Goal: Information Seeking & Learning: Find specific page/section

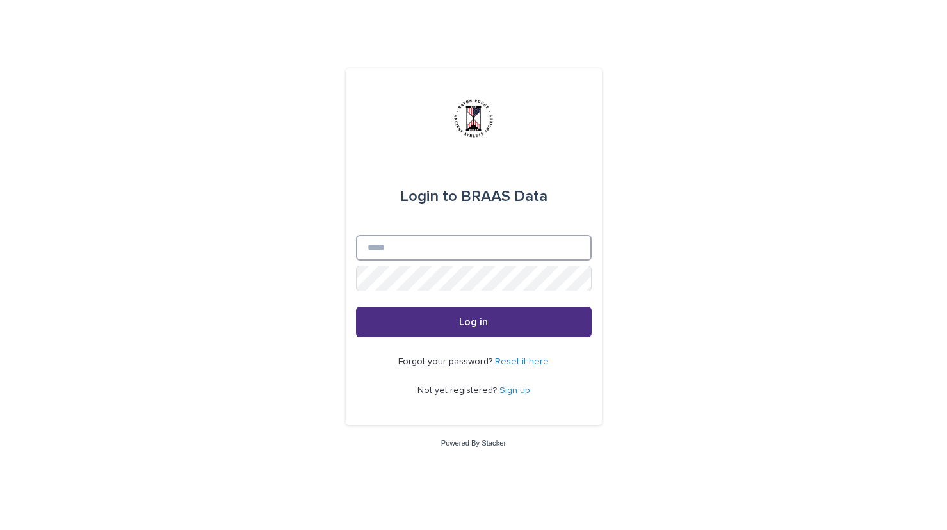
click at [421, 247] on input "Email" at bounding box center [474, 248] width 236 height 26
type input "**********"
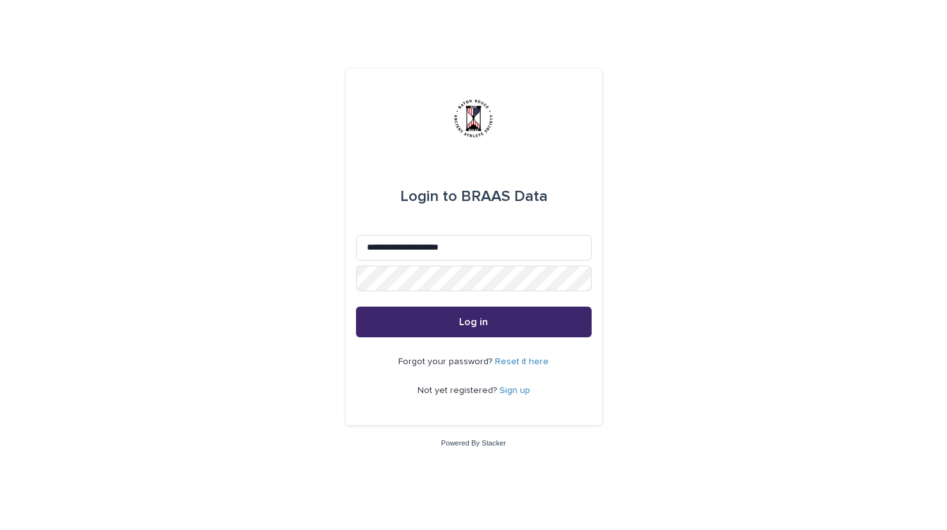
click at [476, 323] on span "Log in" at bounding box center [473, 322] width 29 height 10
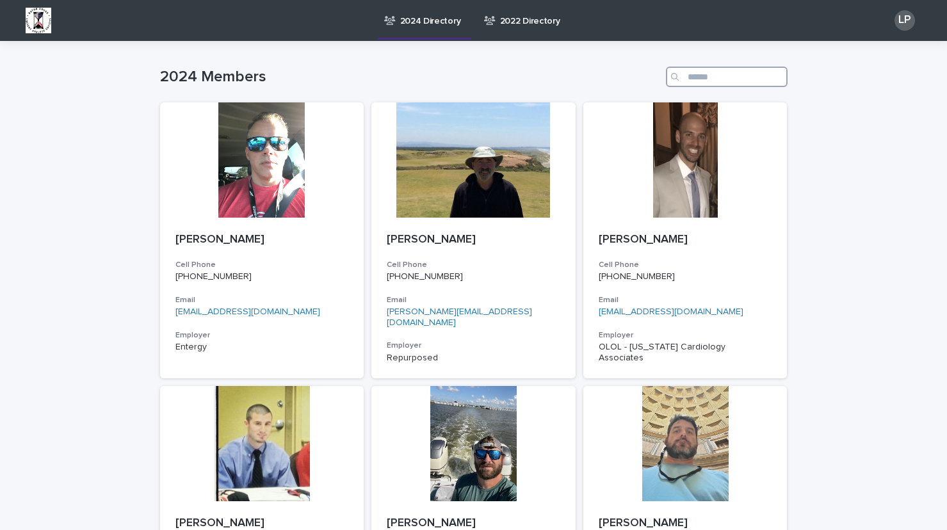
click at [721, 76] on input "Search" at bounding box center [727, 77] width 122 height 20
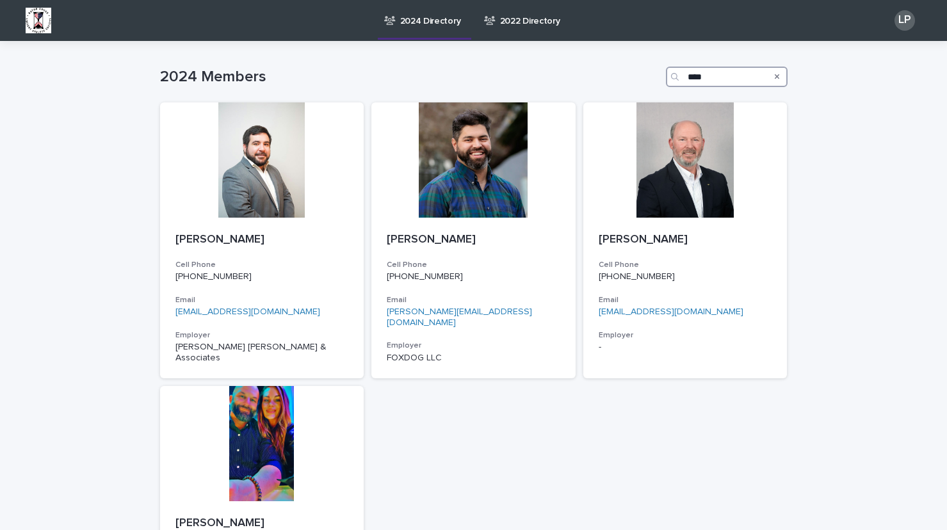
drag, startPoint x: 705, startPoint y: 76, endPoint x: 651, endPoint y: 74, distance: 54.5
click at [651, 74] on div "2024 Members ****" at bounding box center [474, 77] width 628 height 20
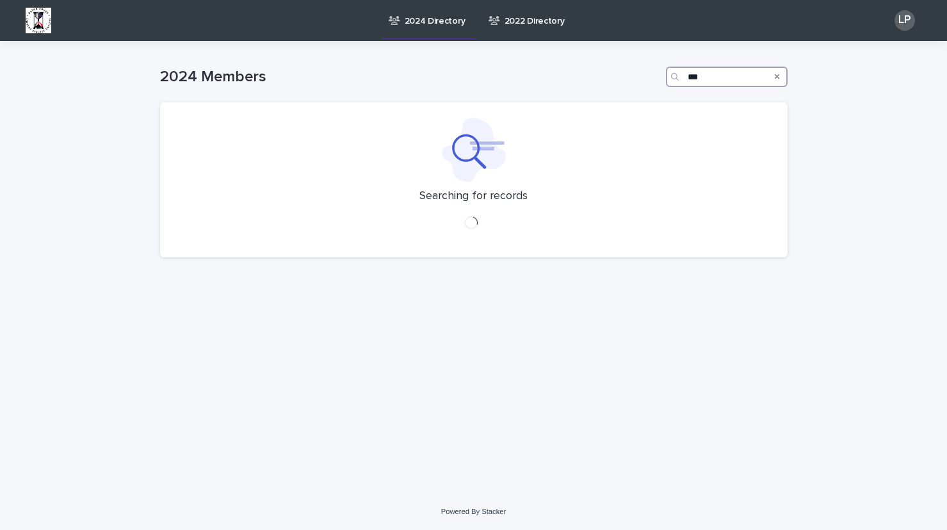
type input "****"
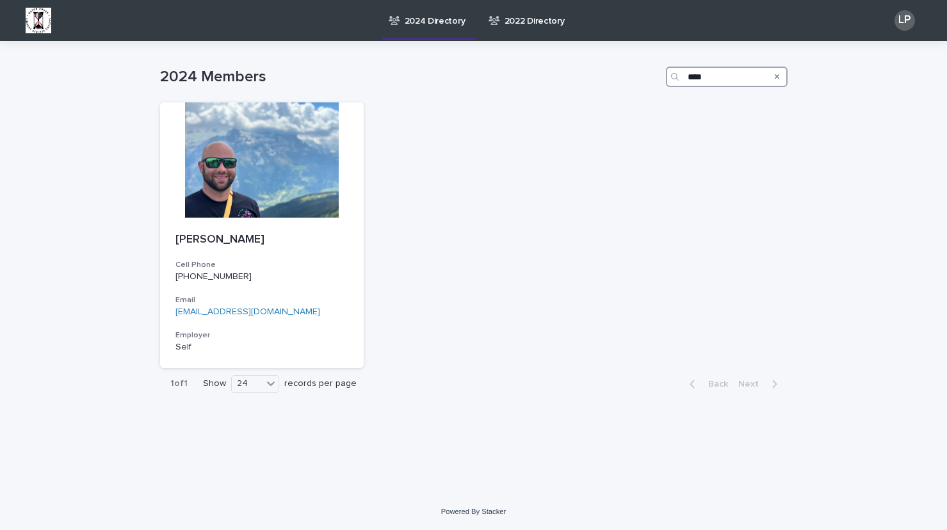
drag, startPoint x: 726, startPoint y: 74, endPoint x: 669, endPoint y: 69, distance: 57.2
click at [669, 69] on div "****" at bounding box center [727, 77] width 122 height 20
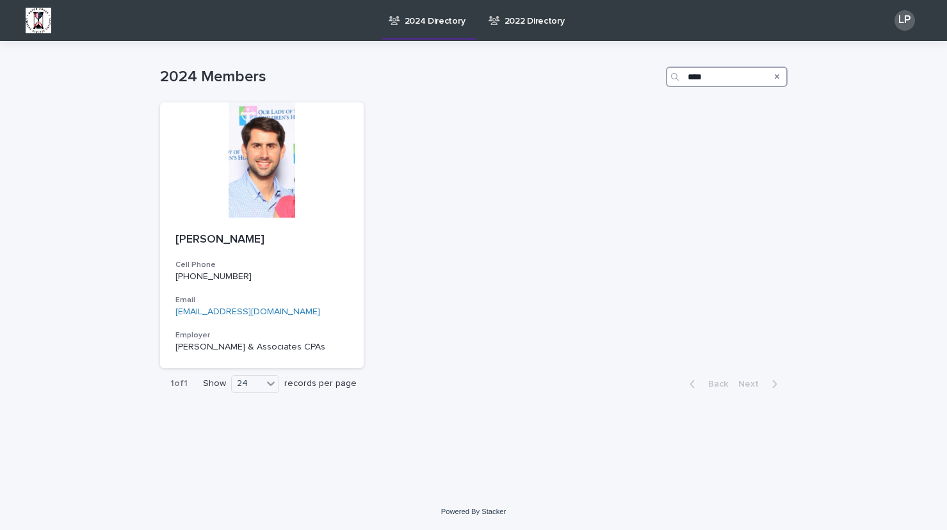
drag, startPoint x: 723, startPoint y: 71, endPoint x: 630, endPoint y: 69, distance: 92.9
click at [630, 69] on div "2024 Members ****" at bounding box center [474, 77] width 628 height 20
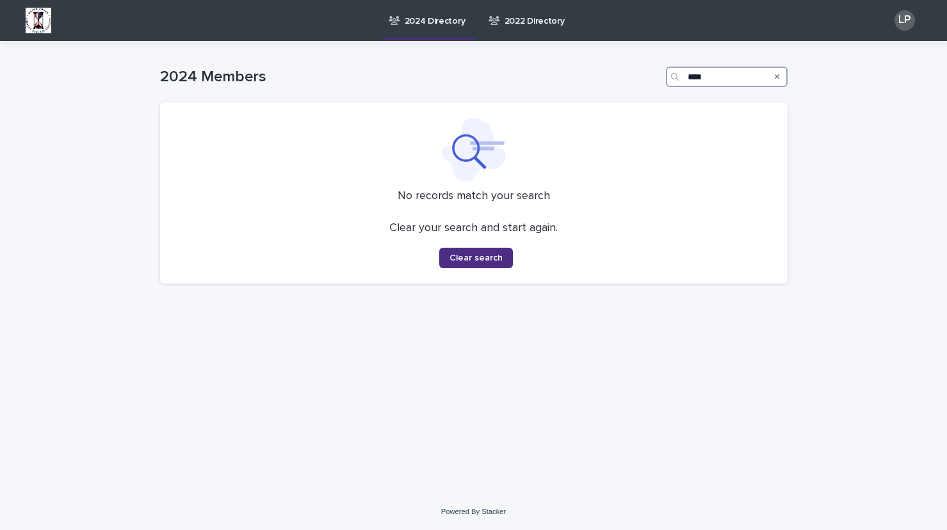
click at [648, 69] on div "2024 Members ****" at bounding box center [474, 77] width 628 height 20
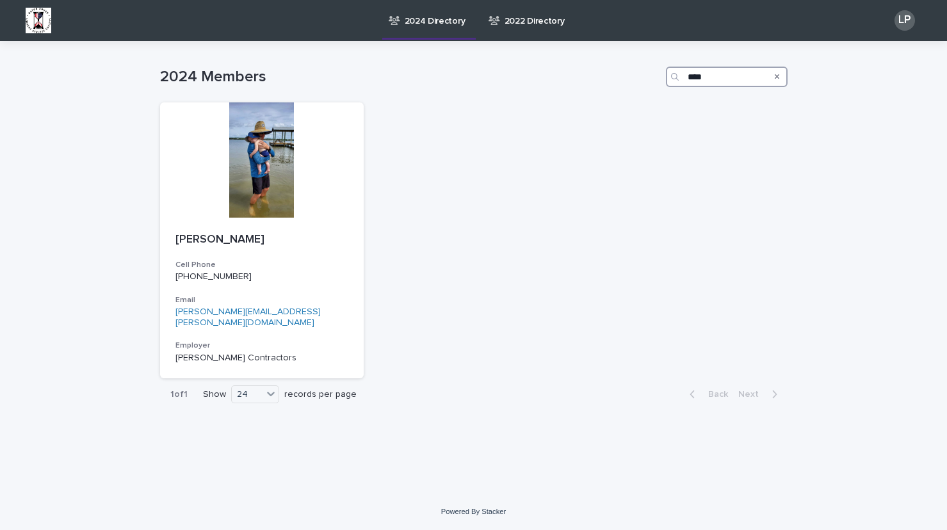
drag, startPoint x: 715, startPoint y: 75, endPoint x: 659, endPoint y: 75, distance: 56.4
click at [659, 75] on div "2024 Members ****" at bounding box center [474, 77] width 628 height 20
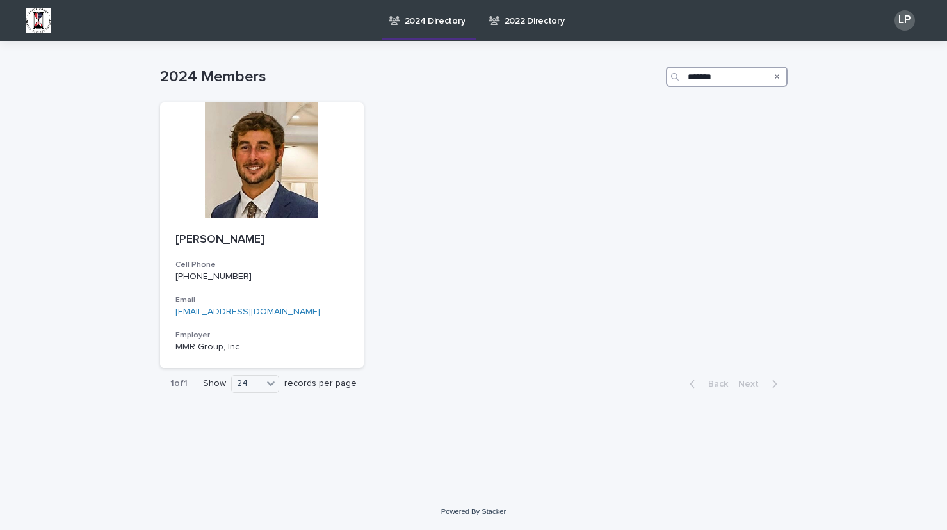
drag, startPoint x: 726, startPoint y: 76, endPoint x: 673, endPoint y: 70, distance: 53.4
click at [673, 70] on div "*******" at bounding box center [727, 77] width 122 height 20
type input "*****"
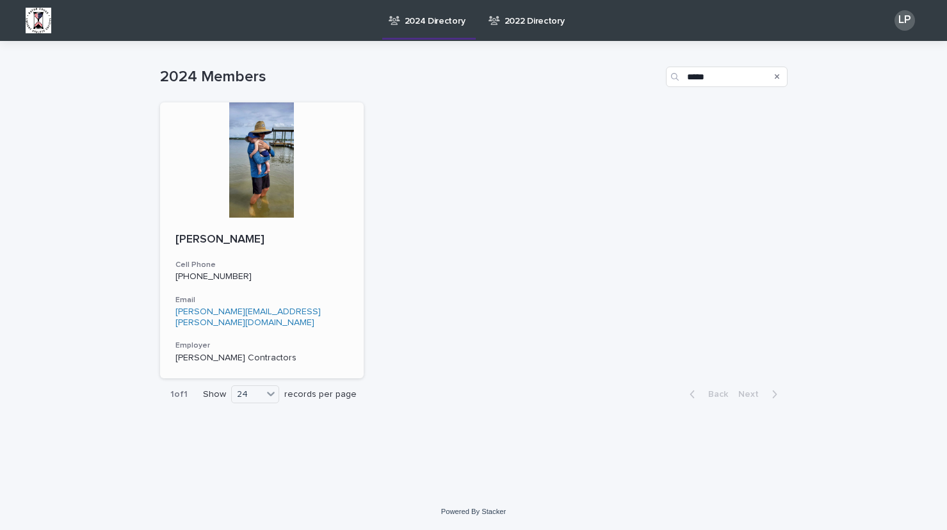
click at [260, 172] on div at bounding box center [262, 159] width 204 height 115
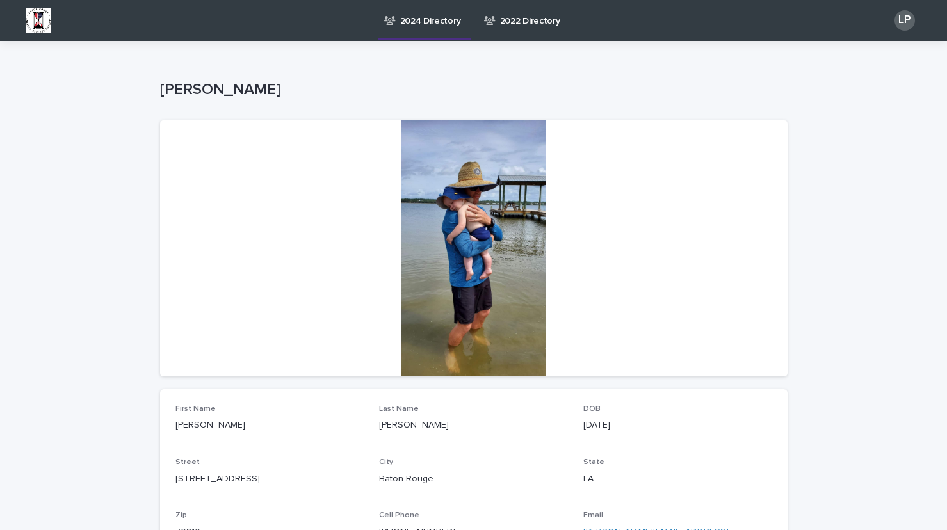
click at [485, 206] on div at bounding box center [474, 248] width 628 height 256
click at [927, 24] on div at bounding box center [473, 29] width 947 height 58
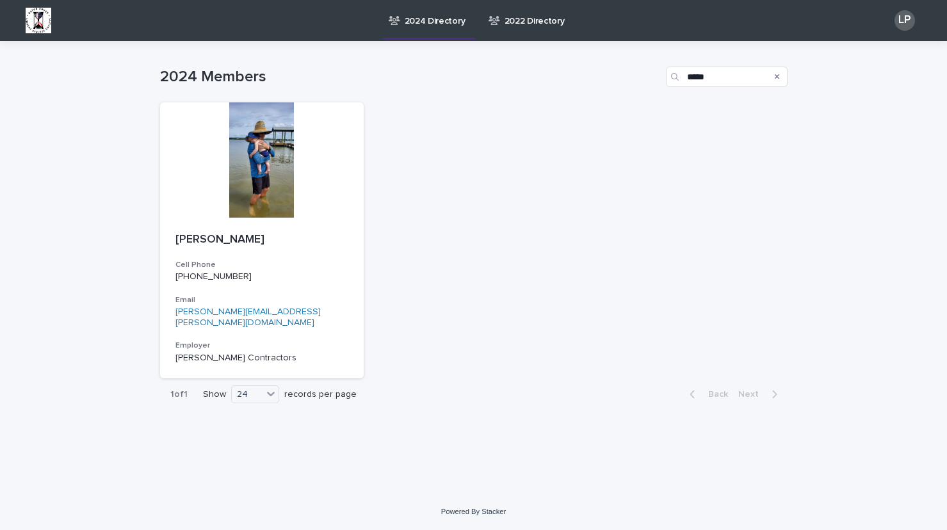
type input "*"
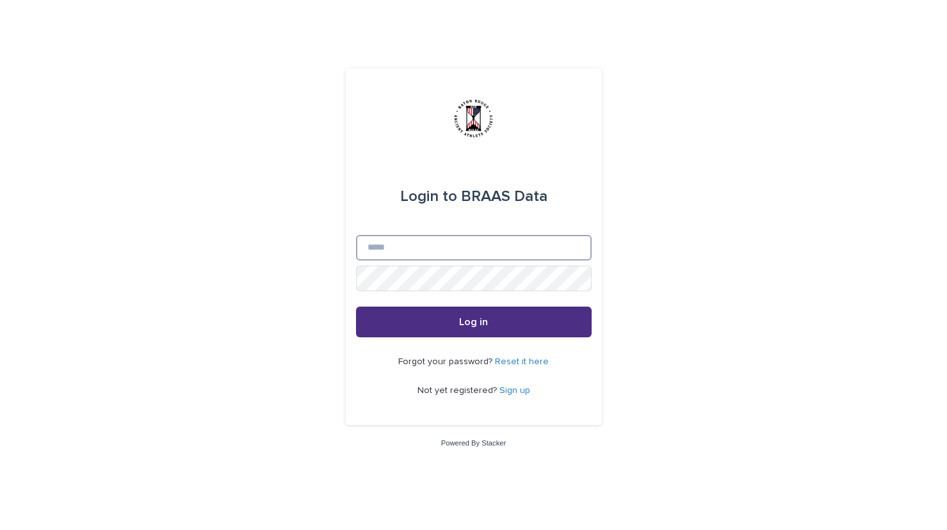
click at [391, 257] on input "Email" at bounding box center [474, 248] width 236 height 26
type input "**********"
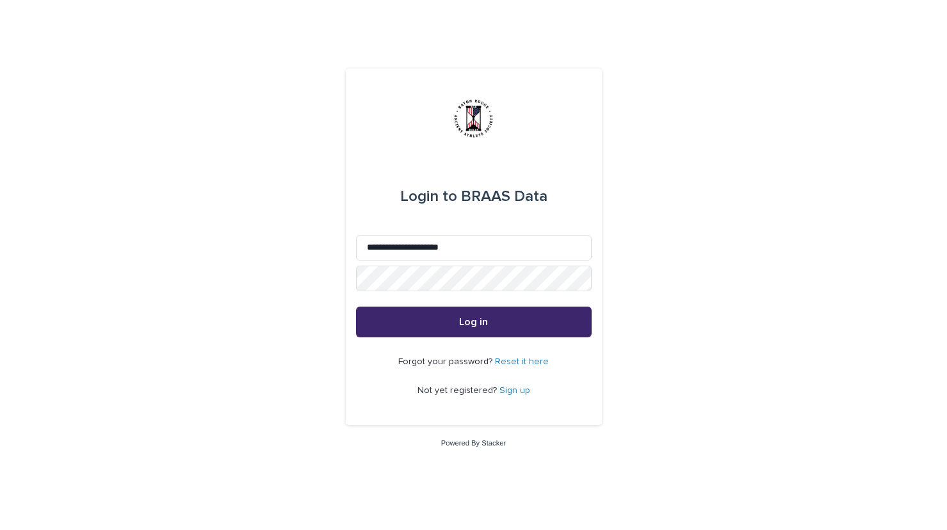
click at [481, 320] on span "Log in" at bounding box center [473, 322] width 29 height 10
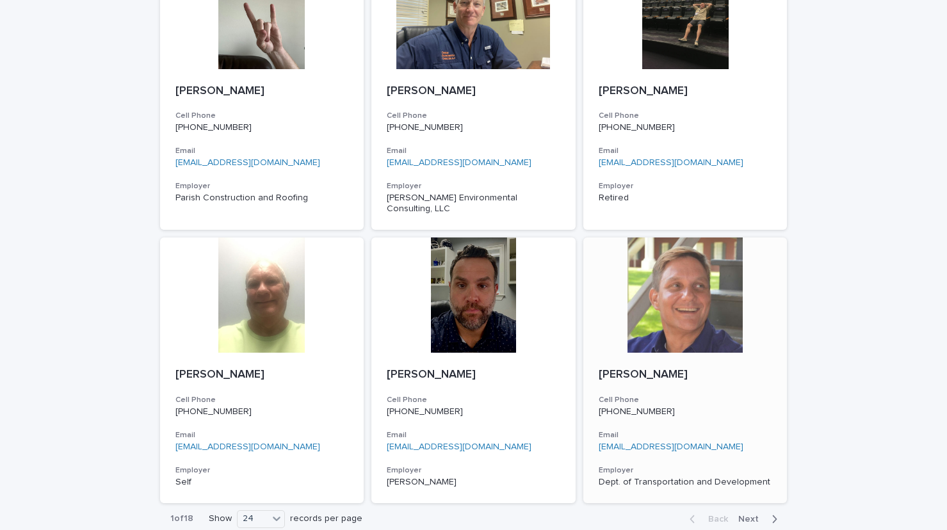
scroll to position [1858, 0]
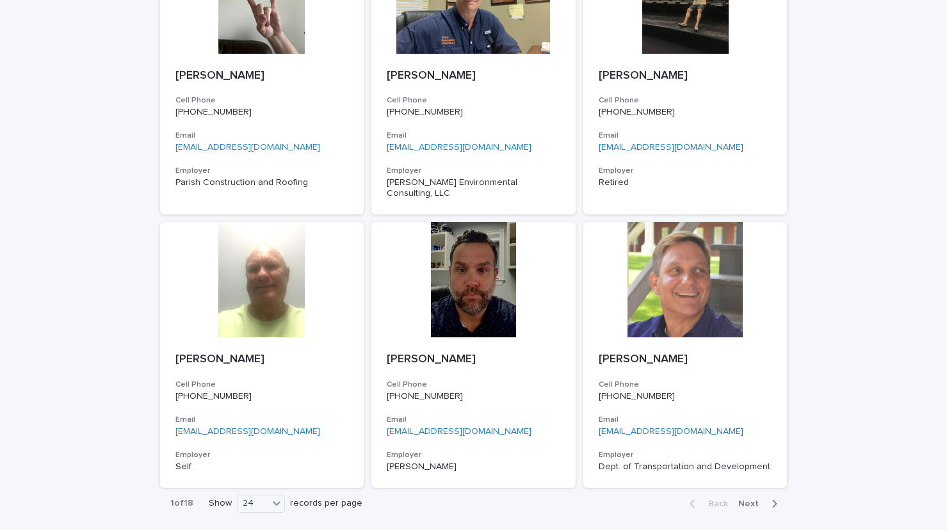
click at [747, 500] on span "Next" at bounding box center [753, 504] width 28 height 9
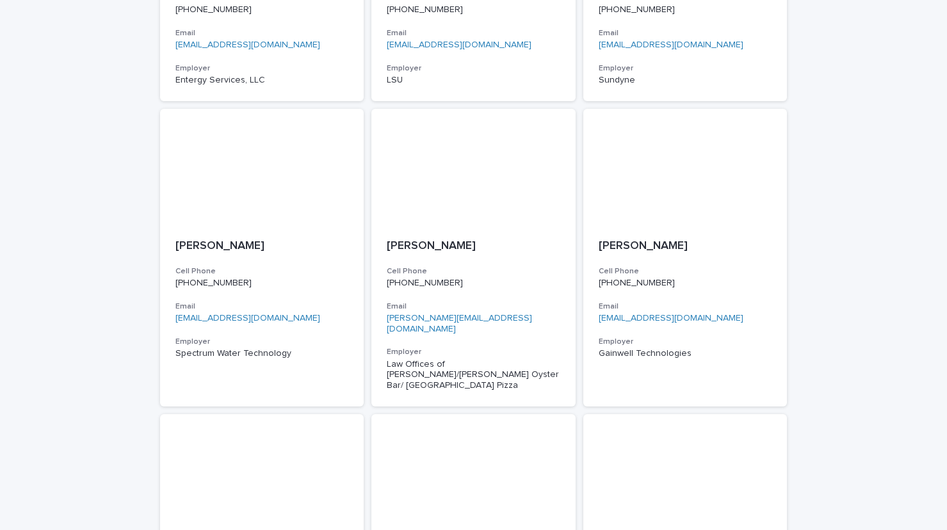
scroll to position [1894, 0]
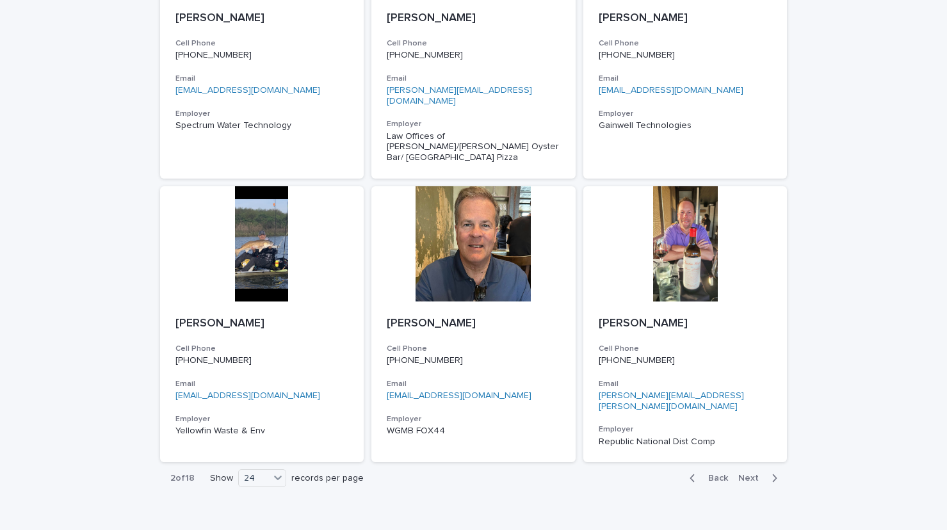
click at [741, 474] on span "Next" at bounding box center [753, 478] width 28 height 9
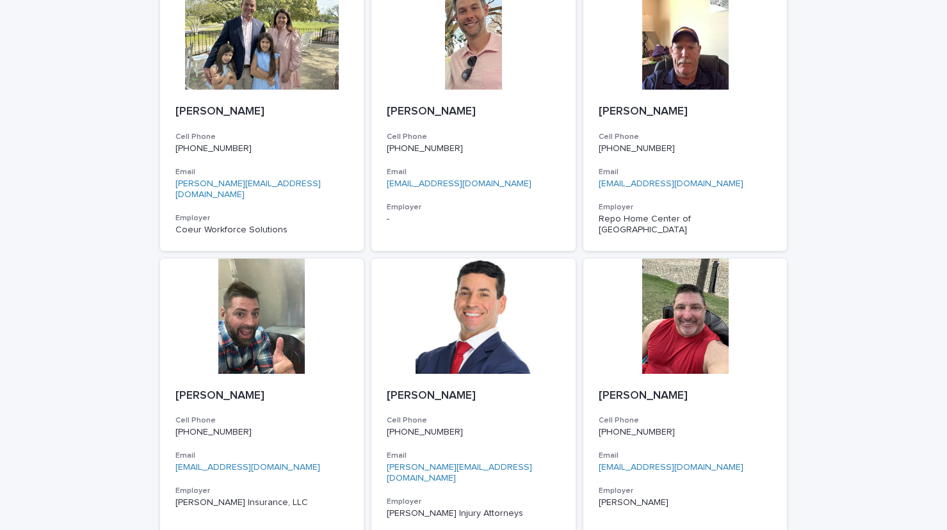
scroll to position [1883, 0]
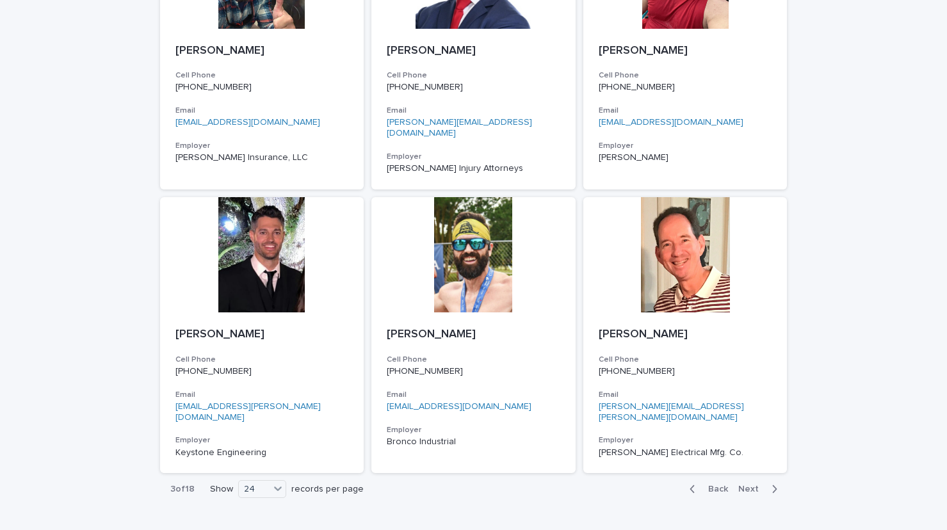
click at [746, 485] on span "Next" at bounding box center [753, 489] width 28 height 9
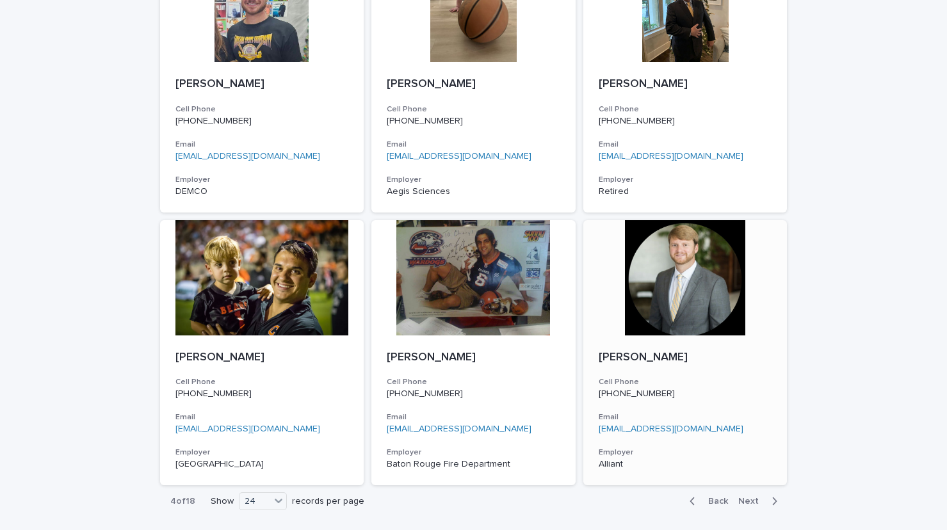
scroll to position [1883, 0]
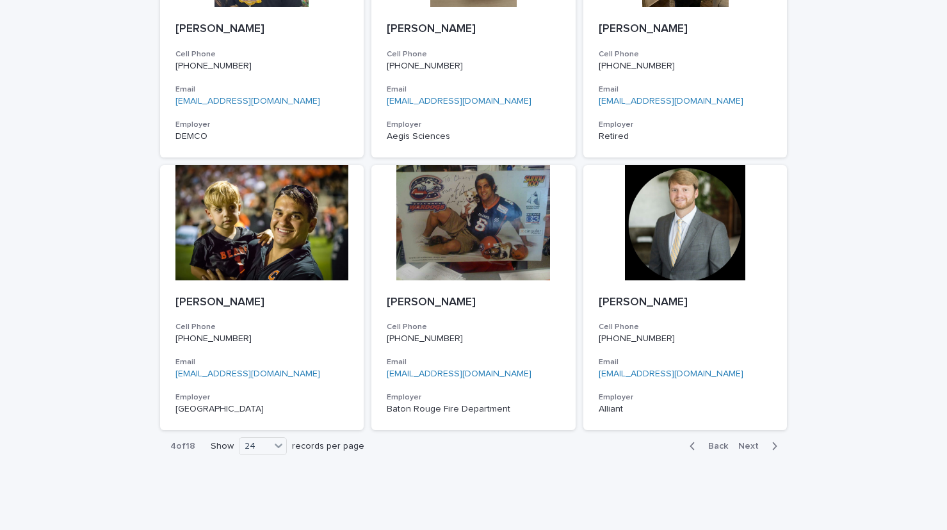
click at [745, 442] on span "Next" at bounding box center [753, 446] width 28 height 9
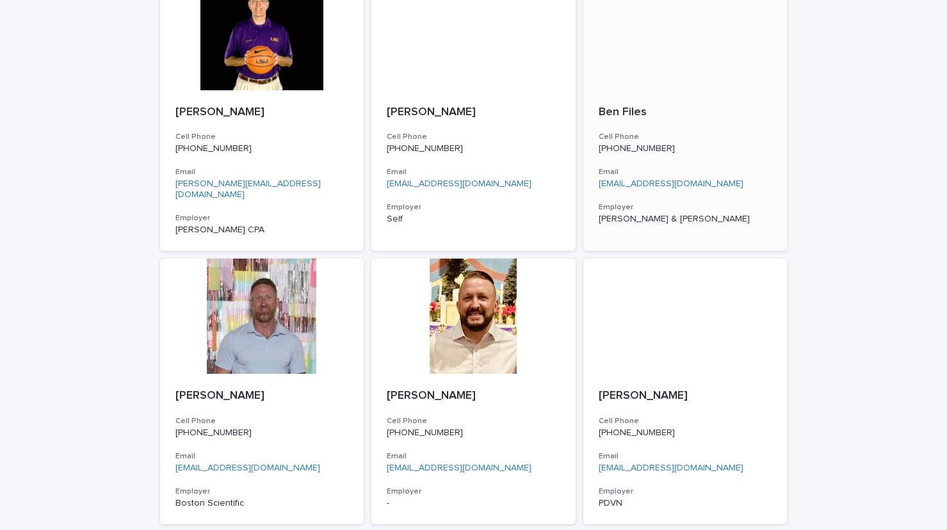
scroll to position [1894, 0]
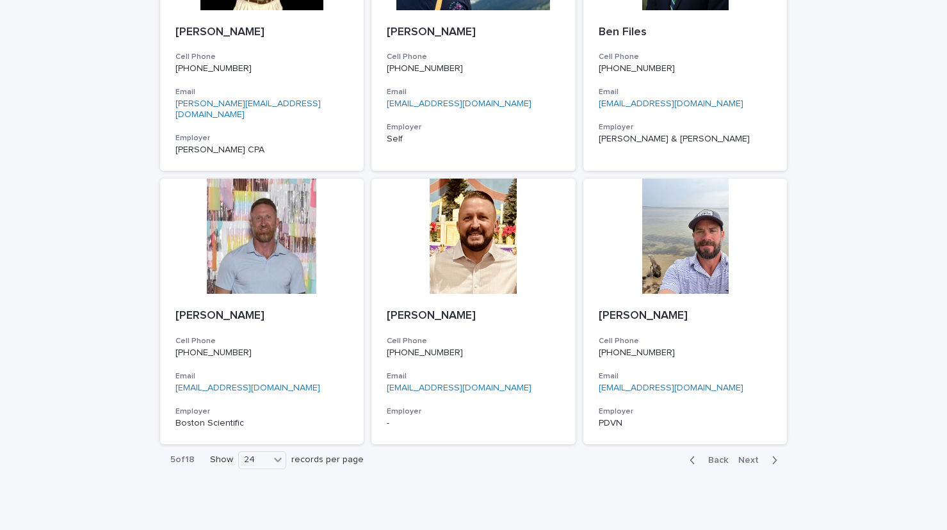
click at [746, 456] on span "Next" at bounding box center [753, 460] width 28 height 9
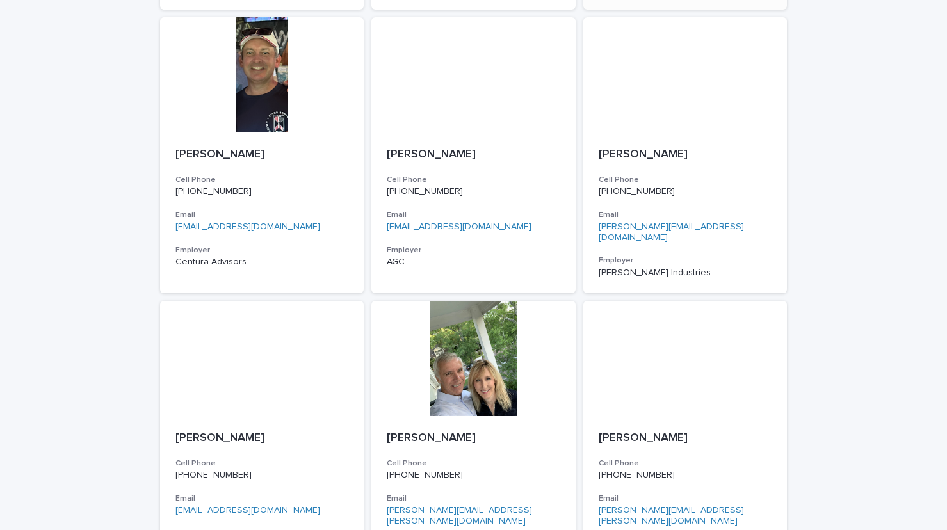
scroll to position [1883, 0]
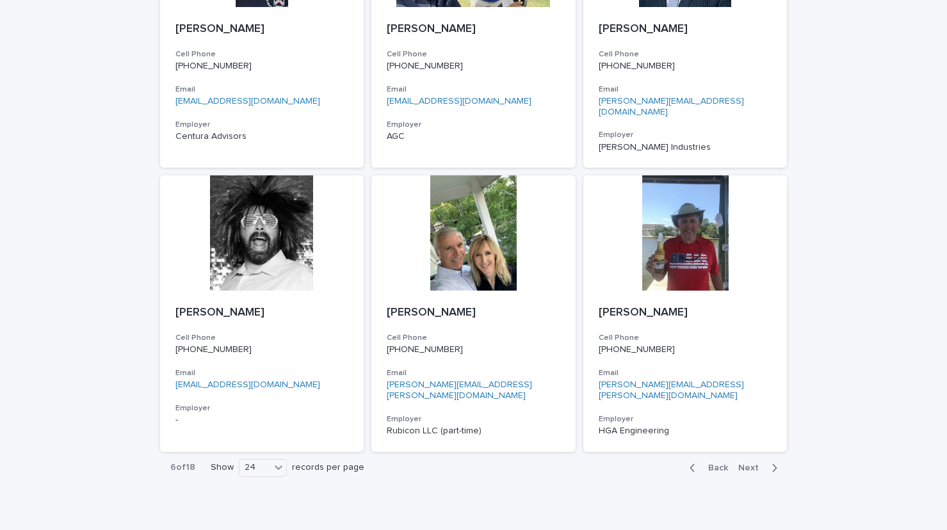
click at [750, 464] on span "Next" at bounding box center [753, 468] width 28 height 9
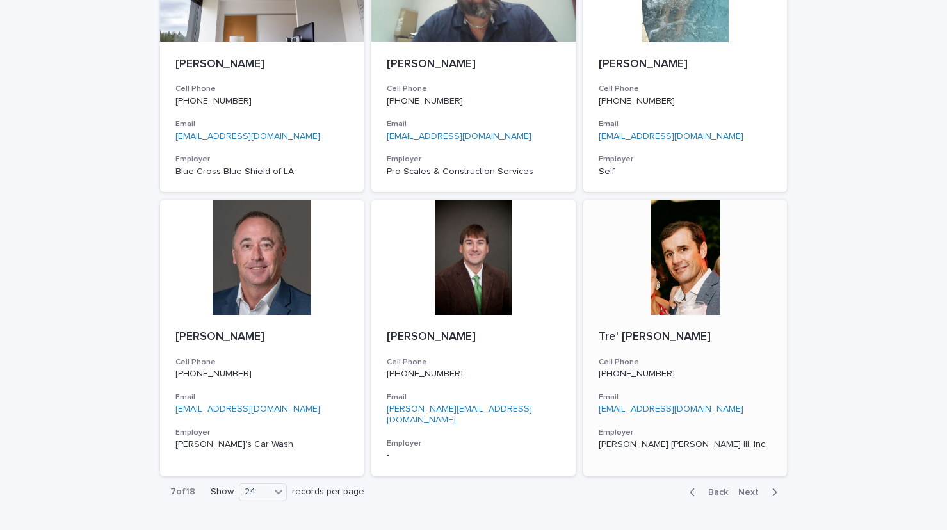
scroll to position [1883, 0]
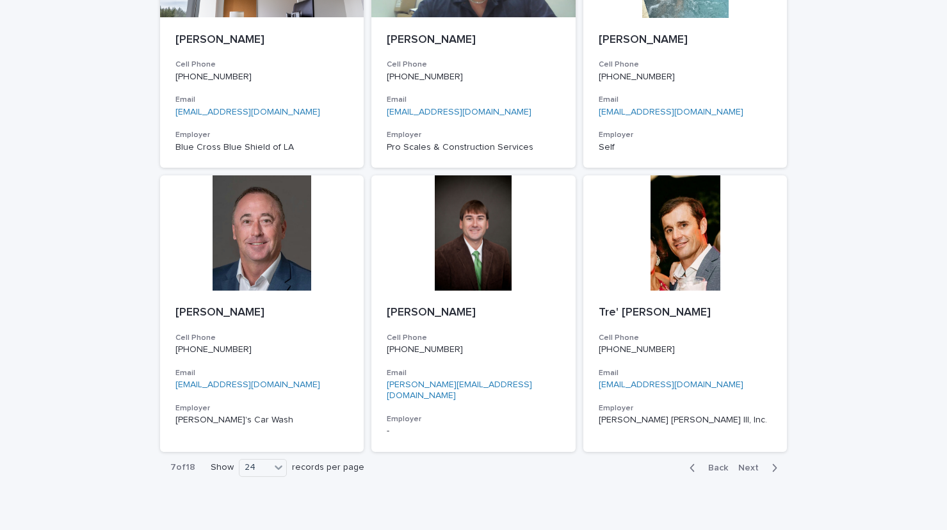
click at [747, 464] on span "Next" at bounding box center [753, 468] width 28 height 9
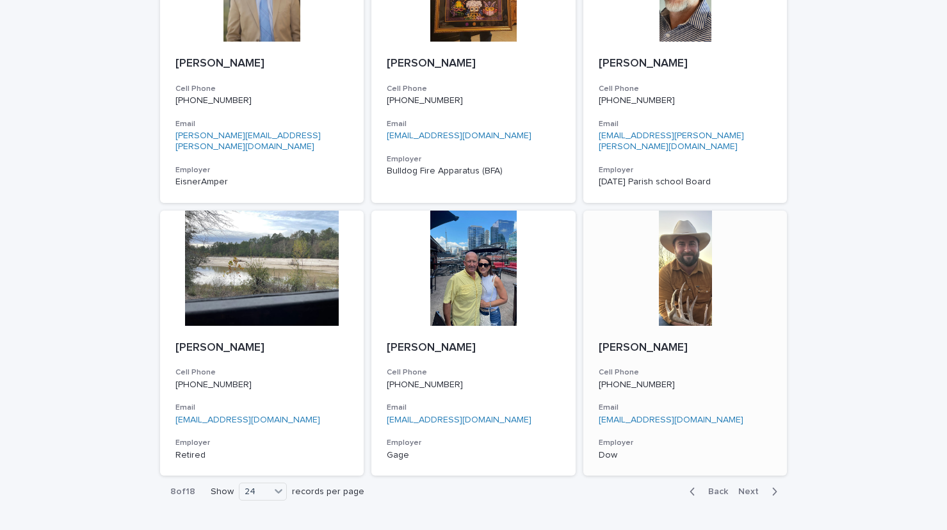
scroll to position [1883, 0]
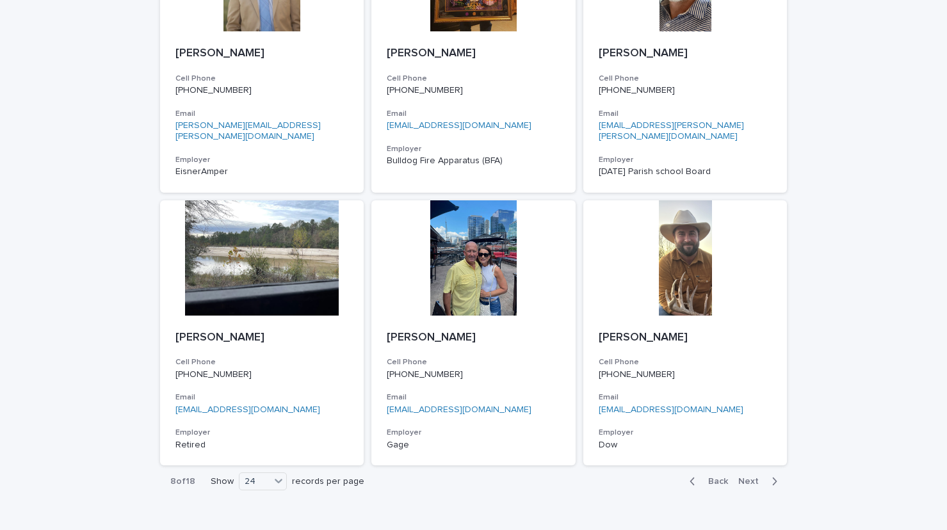
click at [744, 477] on span "Next" at bounding box center [753, 481] width 28 height 9
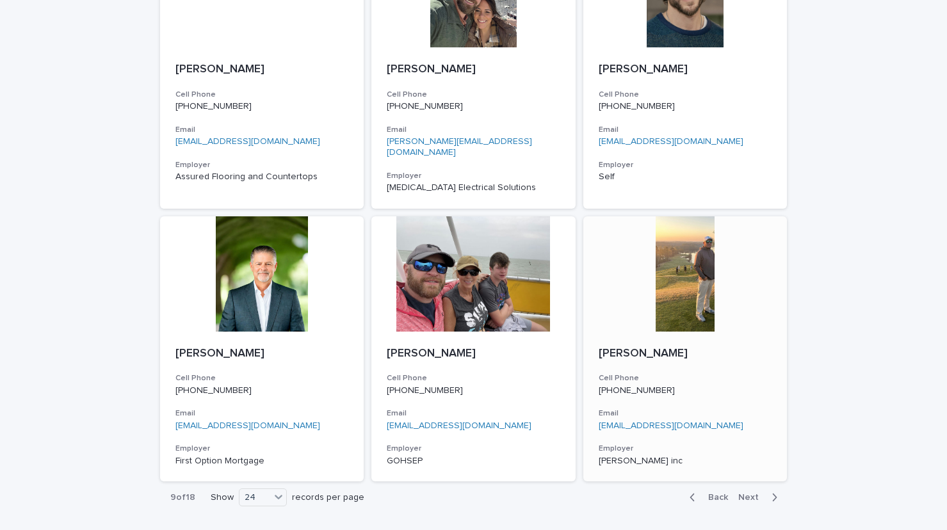
scroll to position [1883, 0]
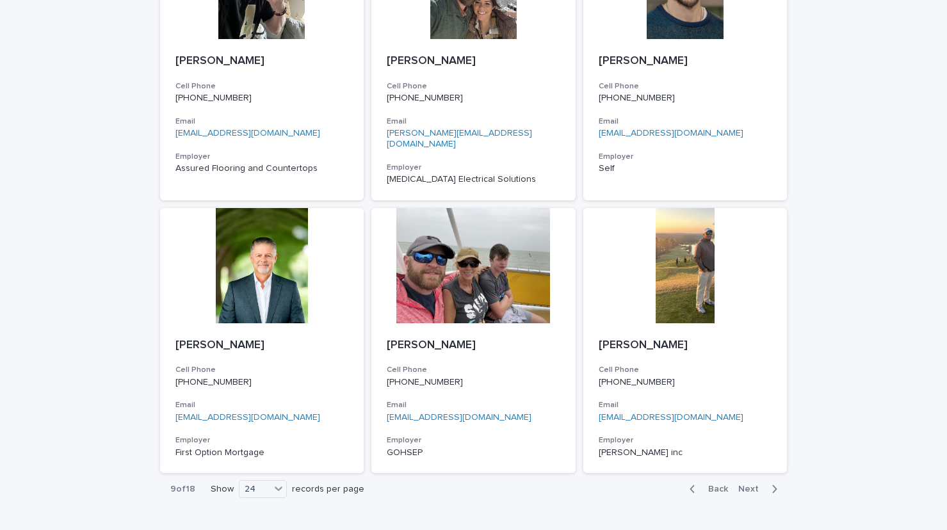
click at [746, 485] on span "Next" at bounding box center [753, 489] width 28 height 9
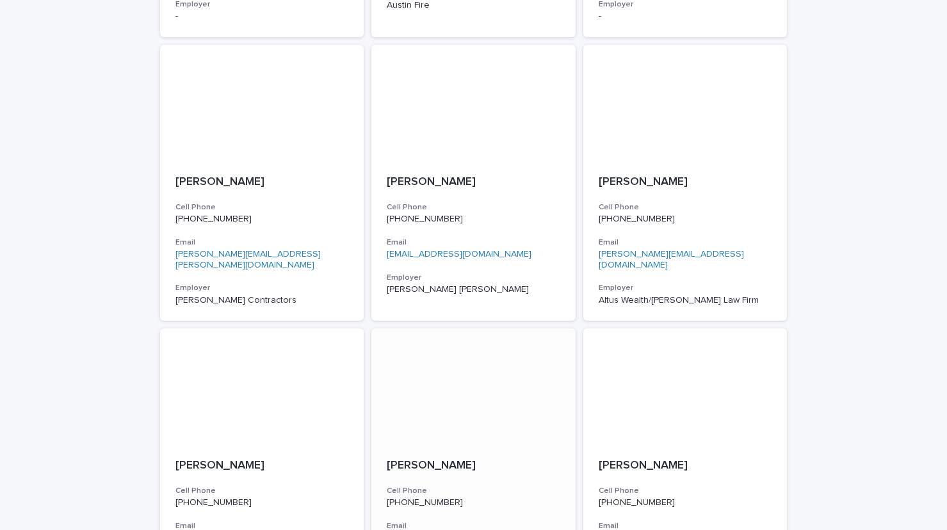
scroll to position [1883, 0]
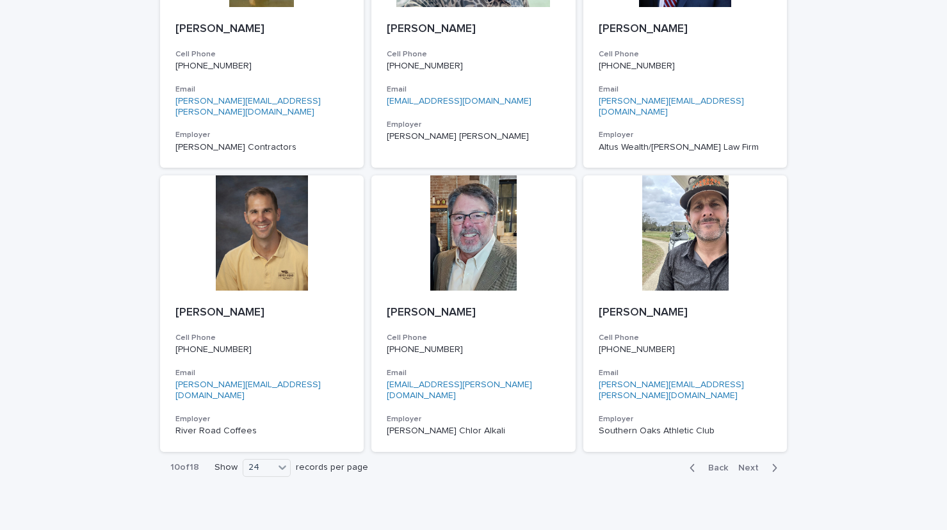
click at [745, 464] on span "Next" at bounding box center [753, 468] width 28 height 9
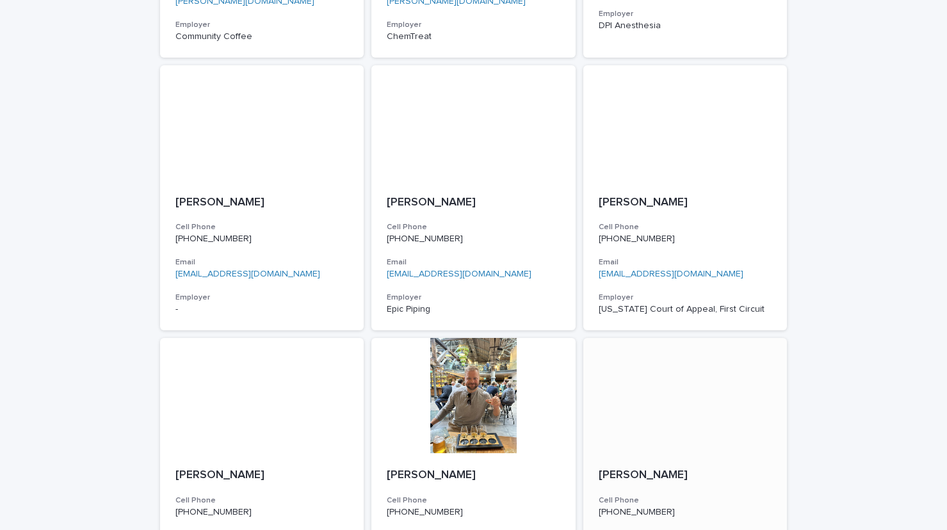
scroll to position [1883, 0]
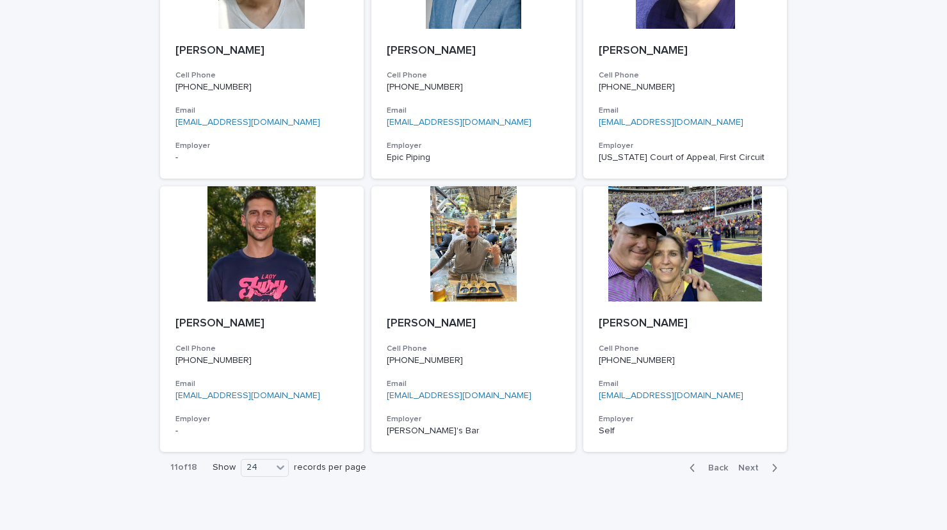
click at [745, 464] on span "Next" at bounding box center [753, 468] width 28 height 9
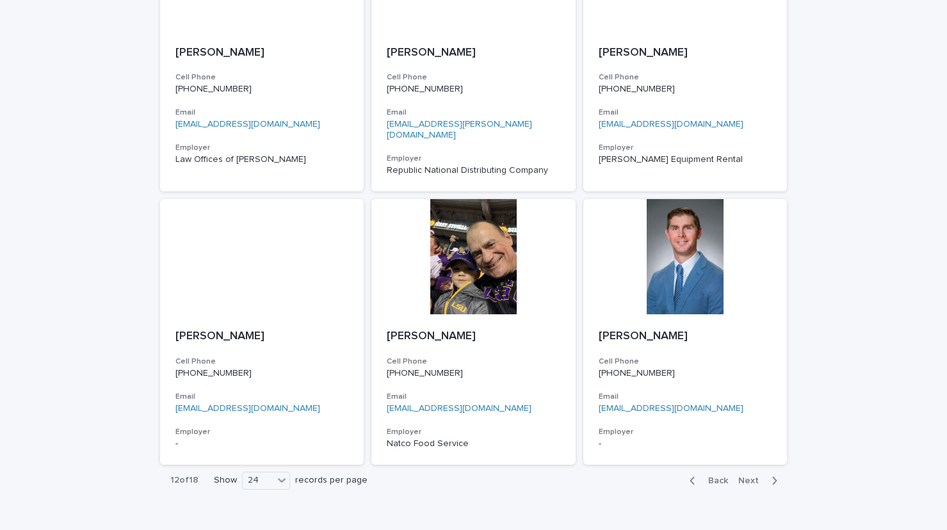
scroll to position [1883, 0]
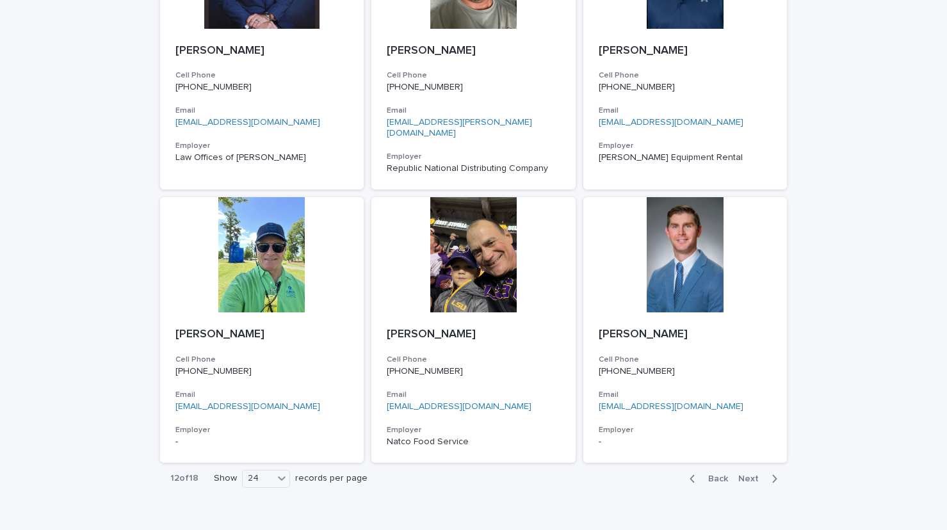
click at [746, 475] on span "Next" at bounding box center [753, 479] width 28 height 9
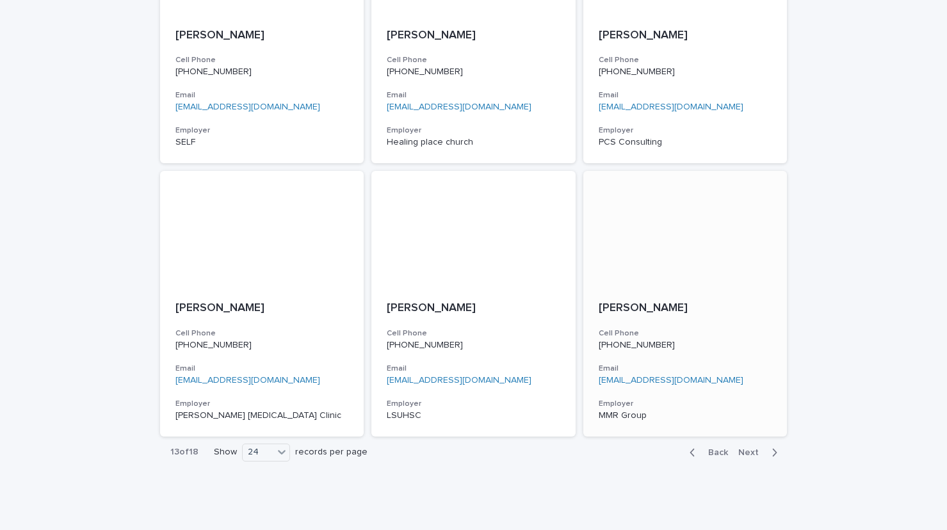
scroll to position [1894, 0]
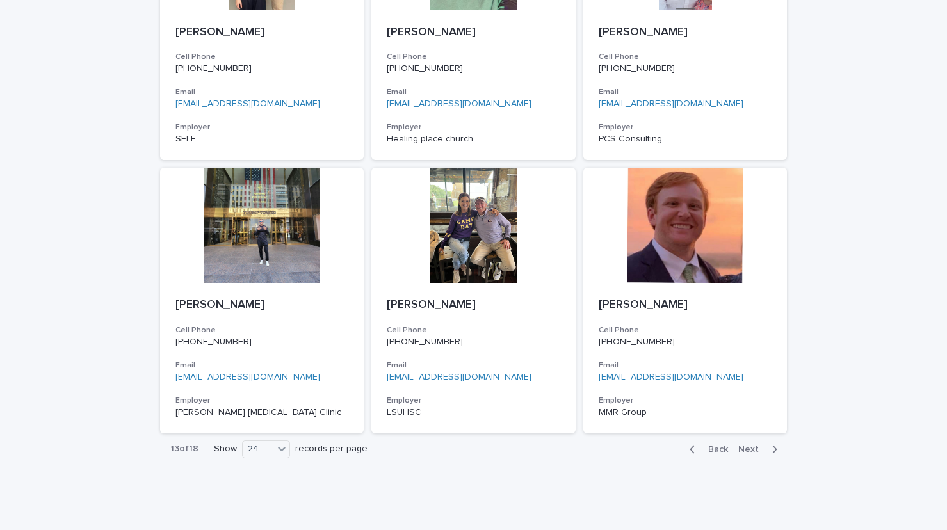
click at [748, 445] on span "Next" at bounding box center [753, 449] width 28 height 9
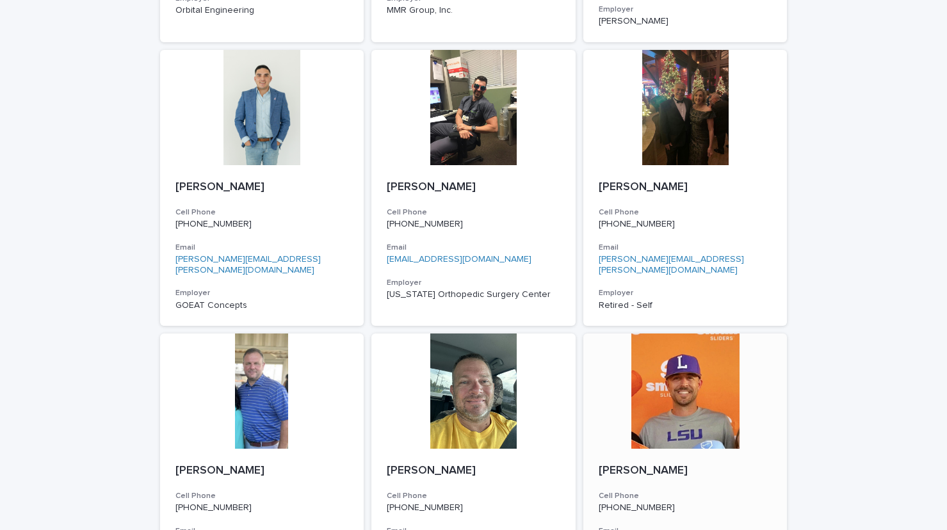
scroll to position [1883, 0]
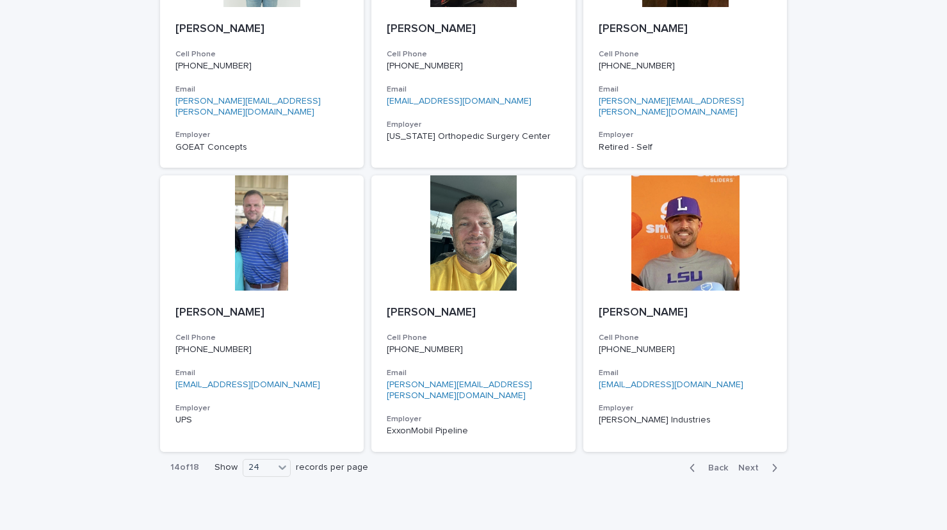
drag, startPoint x: 750, startPoint y: 411, endPoint x: 810, endPoint y: 353, distance: 83.8
click at [750, 464] on span "Next" at bounding box center [753, 468] width 28 height 9
